Goal: Task Accomplishment & Management: Complete application form

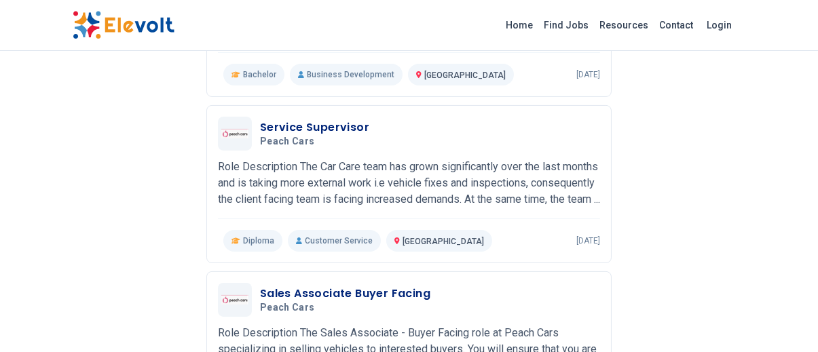
scroll to position [688, 0]
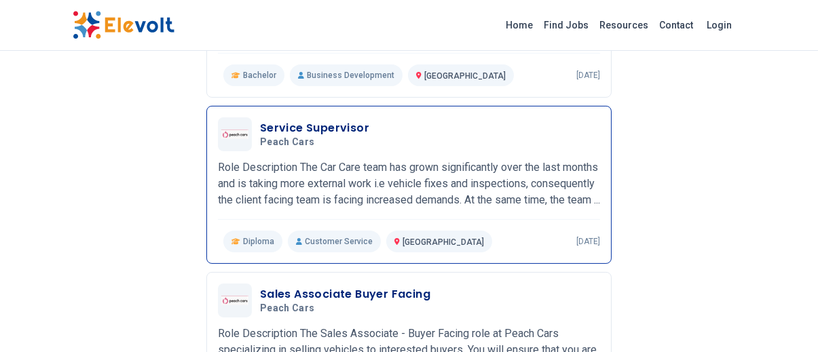
click at [264, 247] on span "Diploma" at bounding box center [258, 241] width 31 height 11
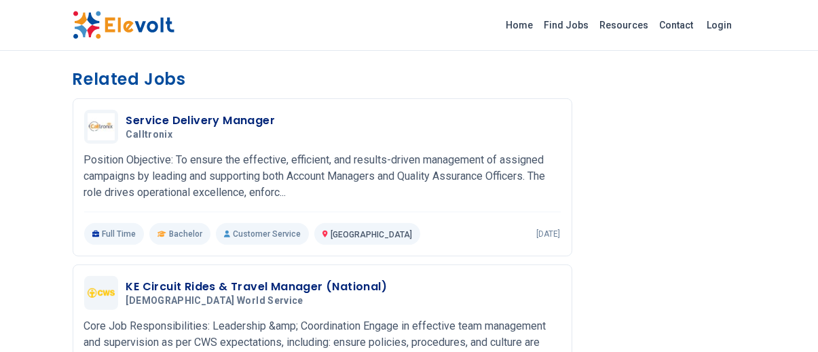
scroll to position [1348, 0]
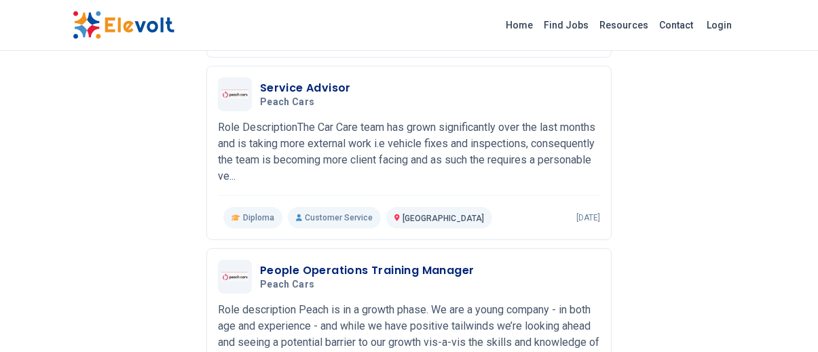
scroll to position [1079, 0]
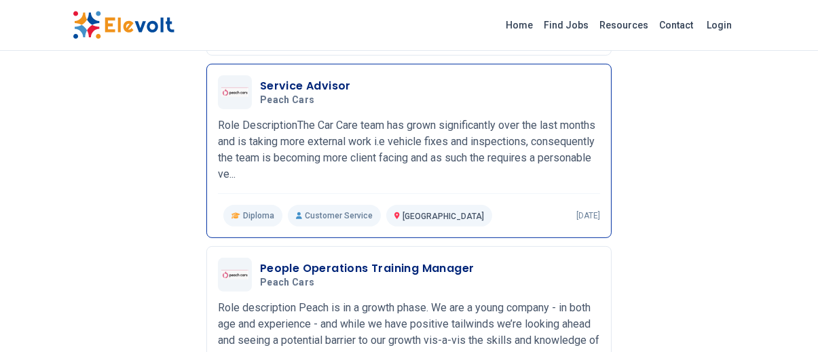
click at [250, 217] on span "Diploma" at bounding box center [258, 215] width 31 height 11
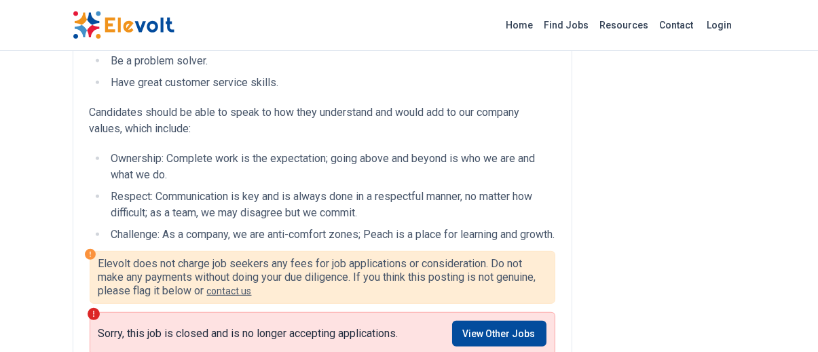
scroll to position [1307, 0]
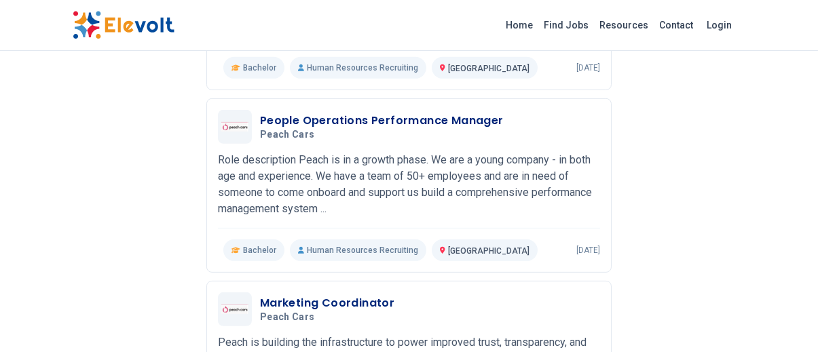
scroll to position [1415, 0]
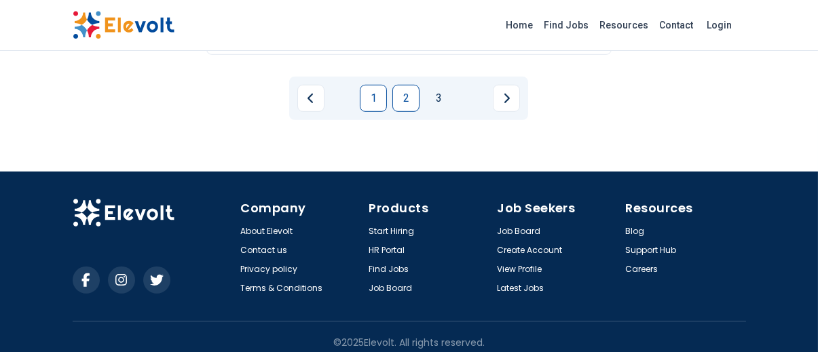
click at [403, 98] on link "2" at bounding box center [405, 98] width 27 height 27
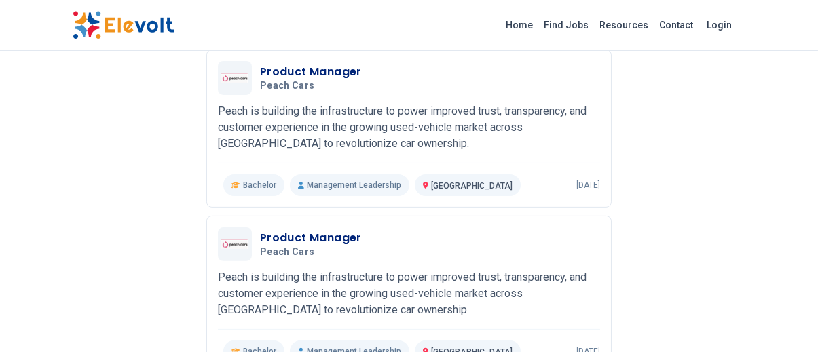
scroll to position [1040, 0]
